Goal: Transaction & Acquisition: Purchase product/service

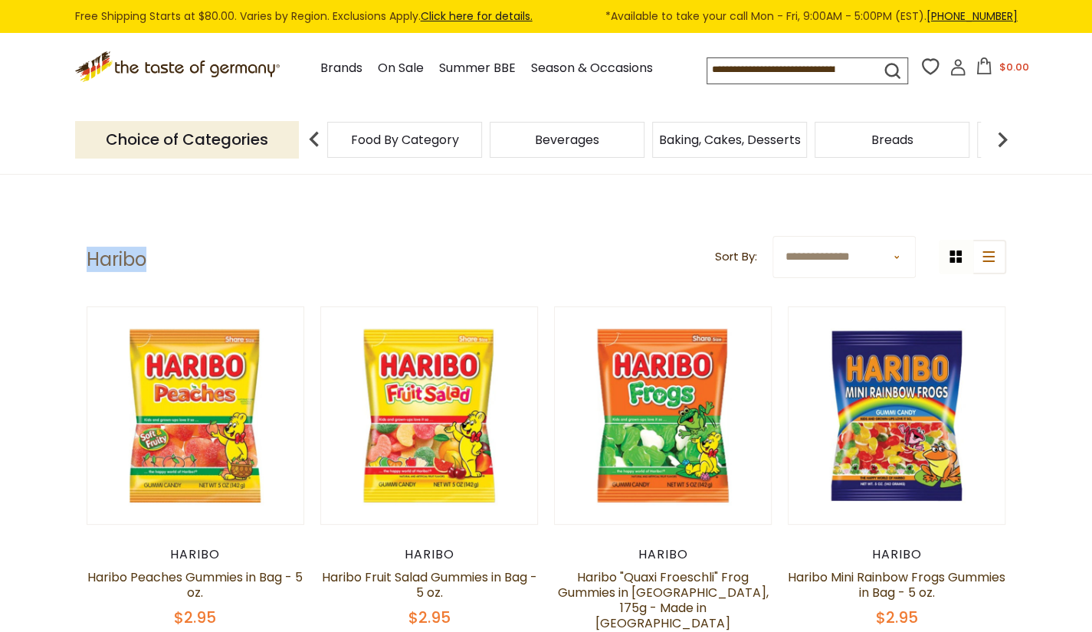
drag, startPoint x: 150, startPoint y: 261, endPoint x: 92, endPoint y: 265, distance: 58.3
click at [92, 265] on header "**********" at bounding box center [546, 259] width 919 height 47
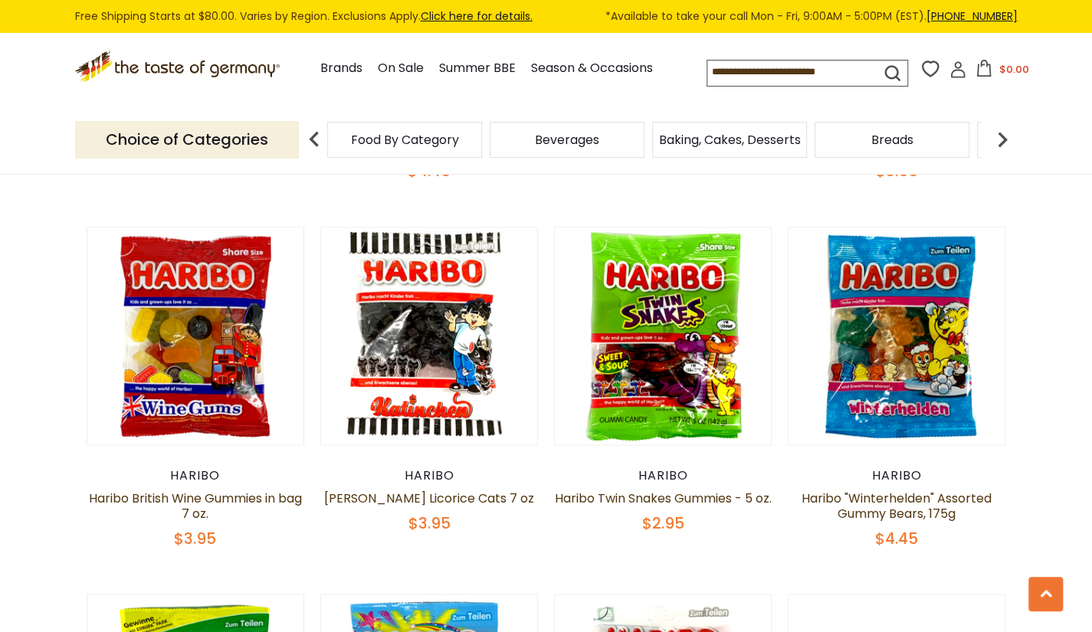
scroll to position [1609, 0]
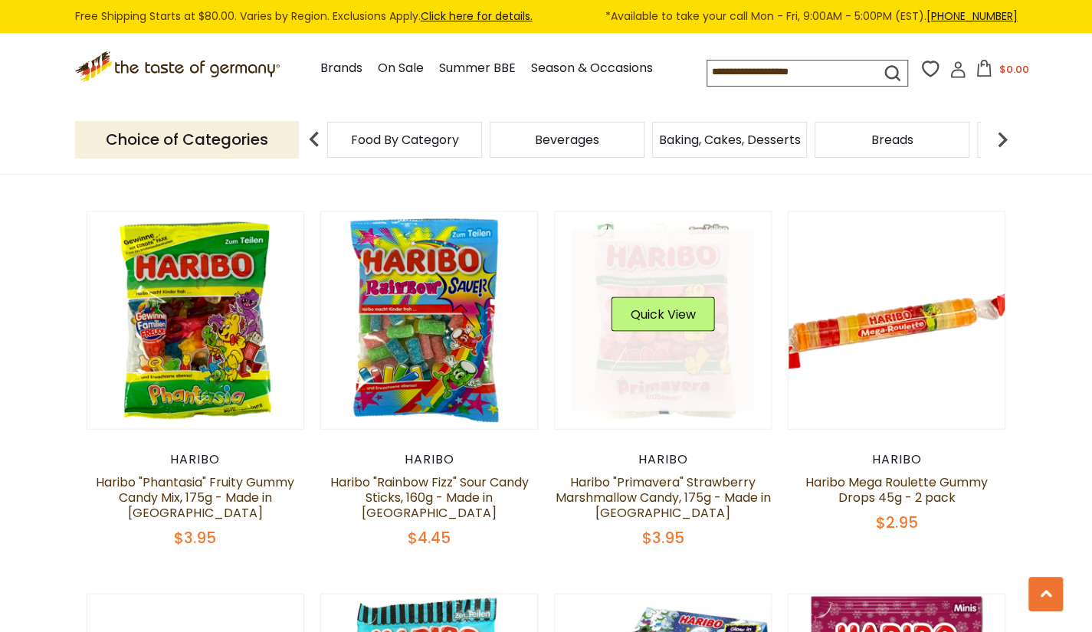
click at [648, 299] on link at bounding box center [662, 320] width 182 height 182
